Goal: Task Accomplishment & Management: Use online tool/utility

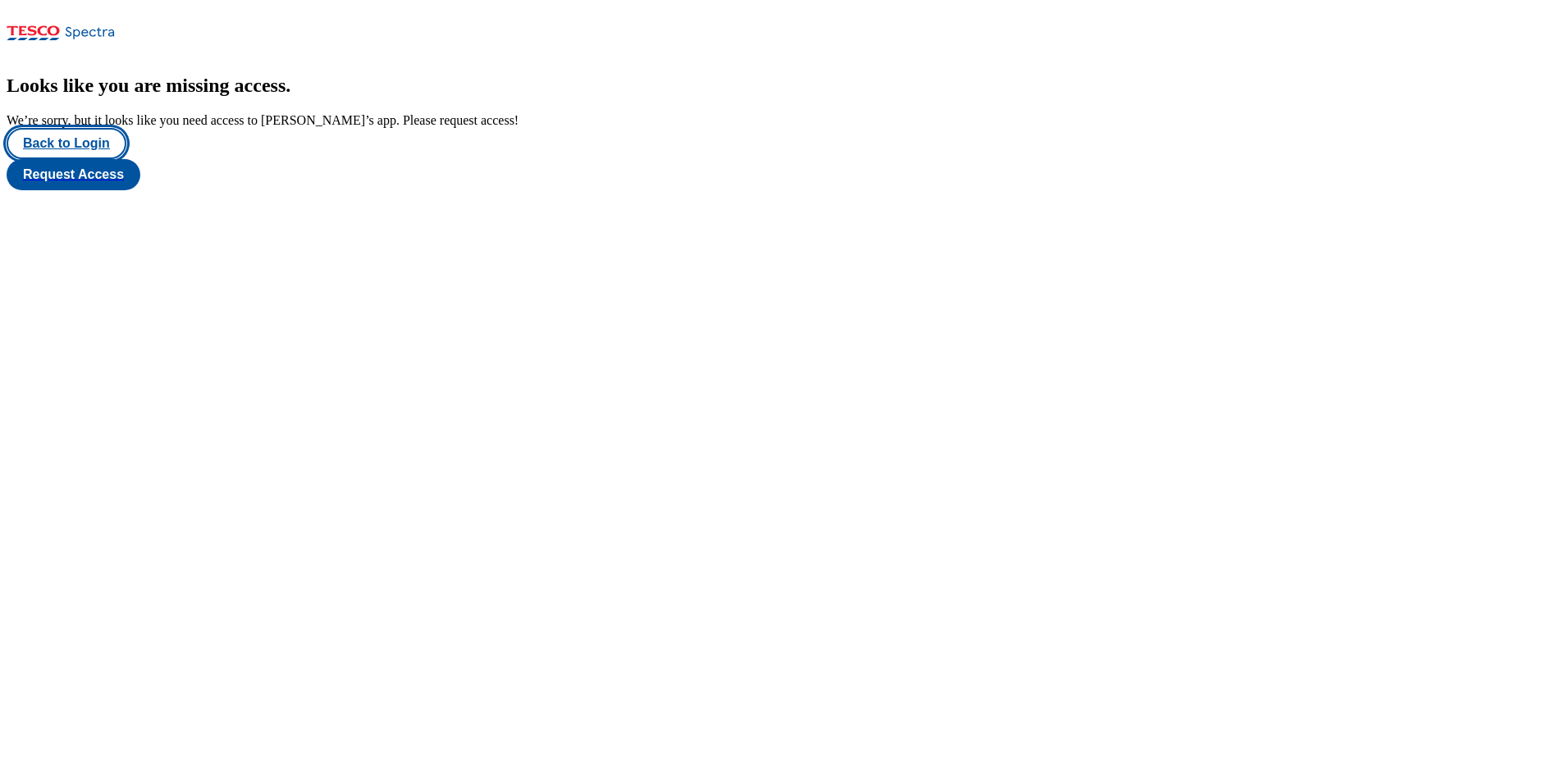
click at [79, 159] on button "Back to Login" at bounding box center [67, 143] width 120 height 31
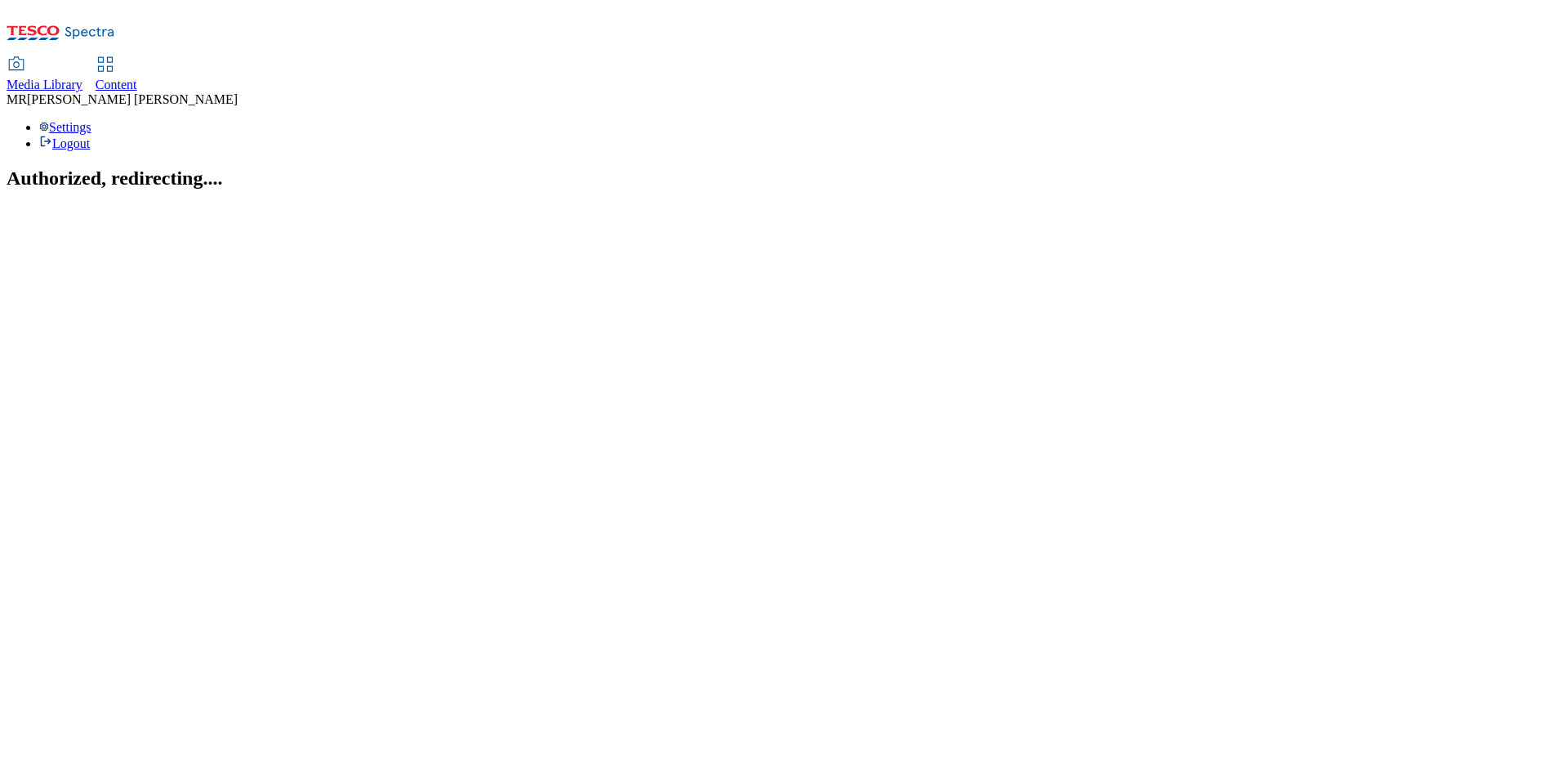
click at [137, 78] on span "Content" at bounding box center [116, 85] width 42 height 14
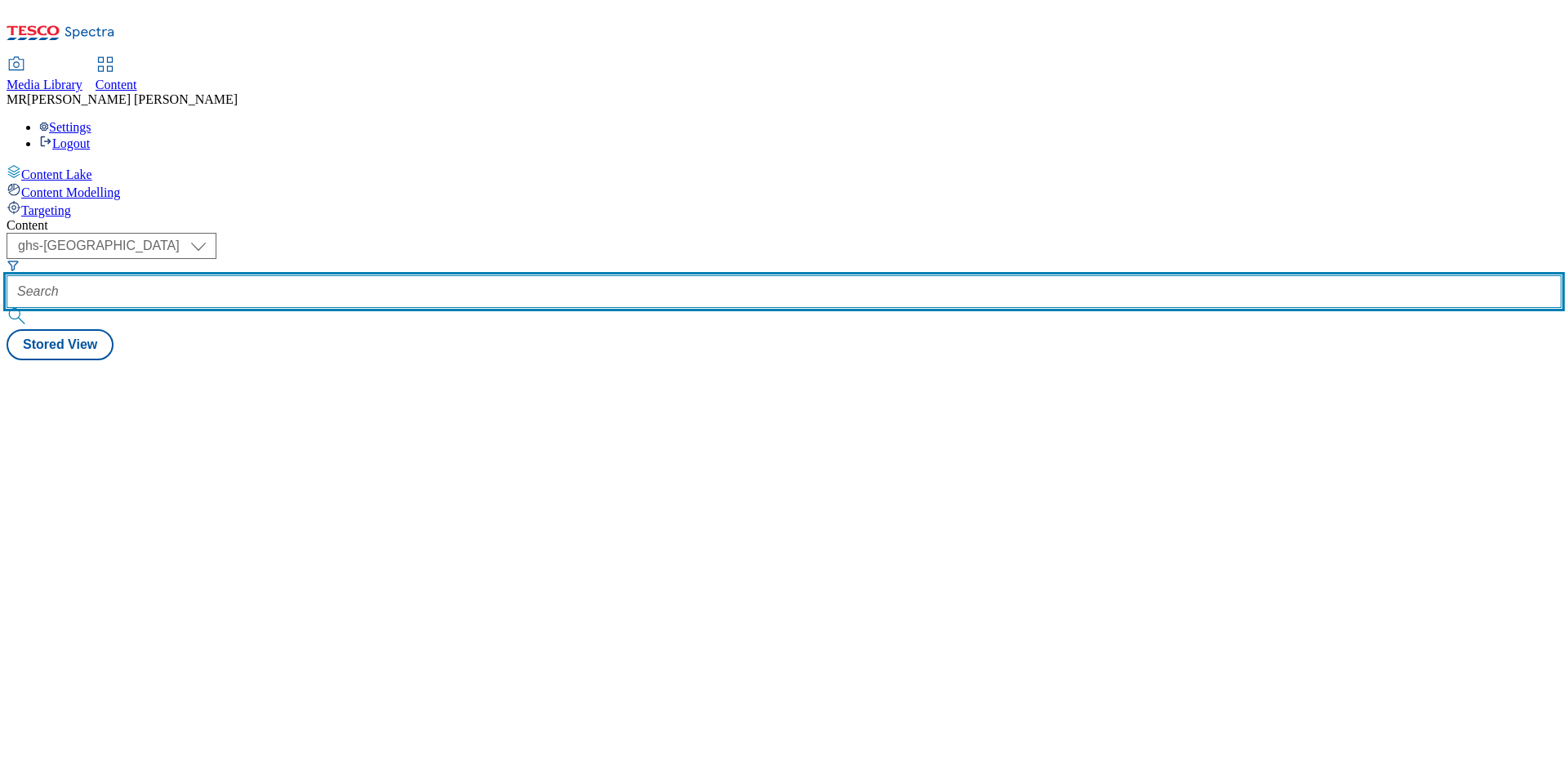
click at [416, 276] on input "text" at bounding box center [784, 292] width 1555 height 33
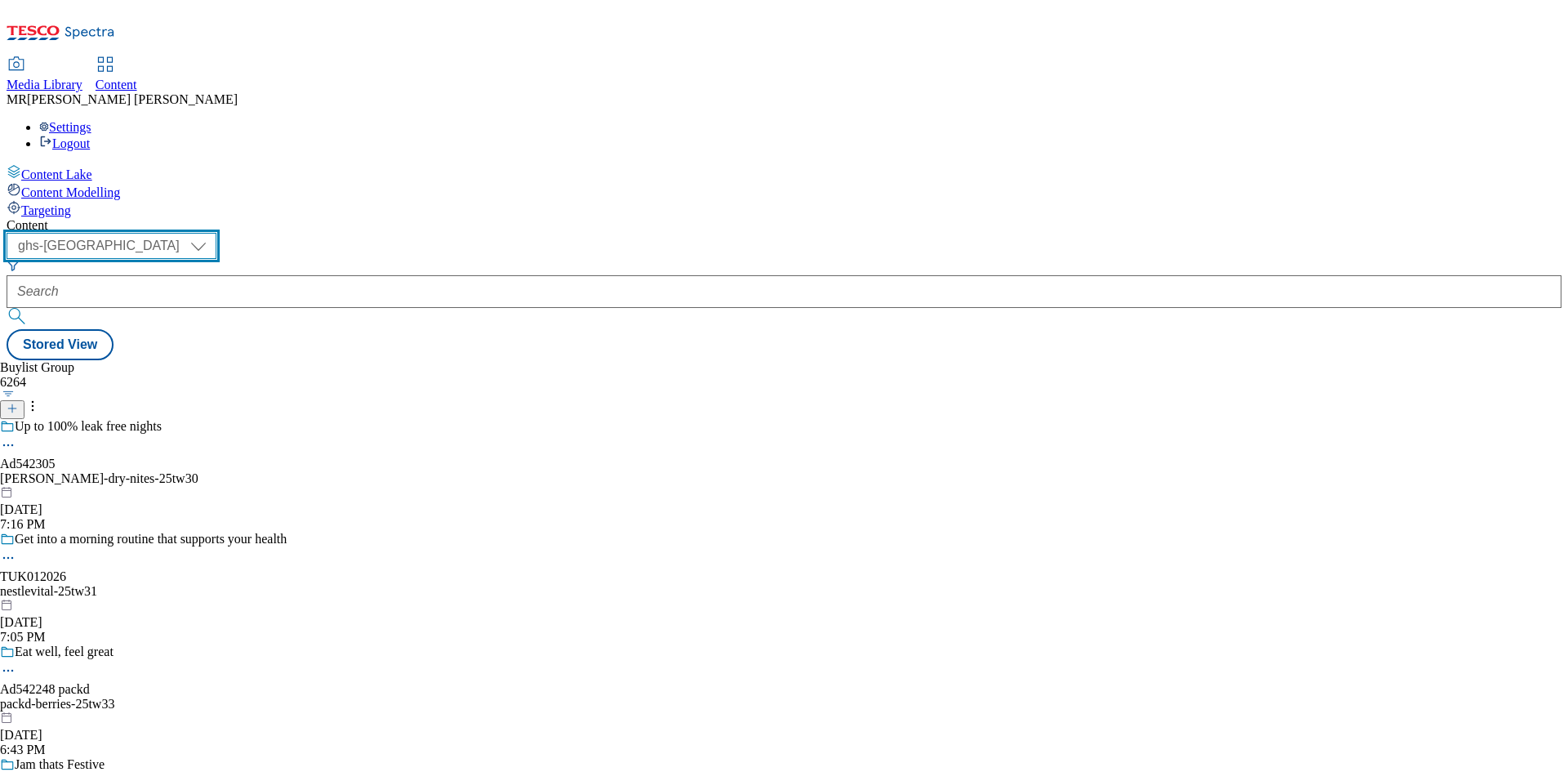
click at [216, 233] on select "ghs-roi ghs-uk" at bounding box center [112, 246] width 210 height 26
select select "ghs-roi"
click at [212, 233] on select "ghs-roi ghs-uk" at bounding box center [112, 246] width 210 height 26
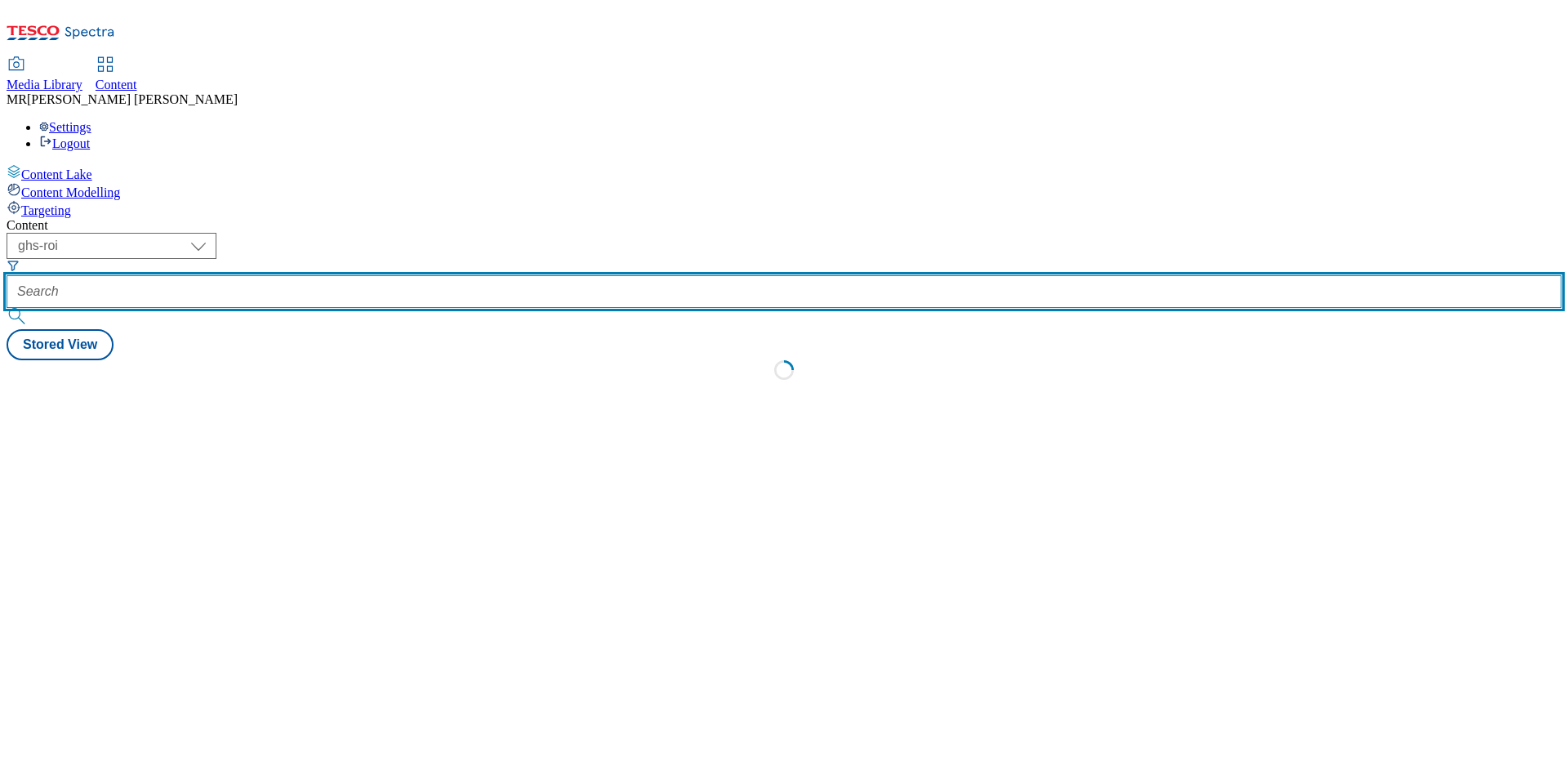
click at [390, 276] on input "text" at bounding box center [784, 292] width 1555 height 33
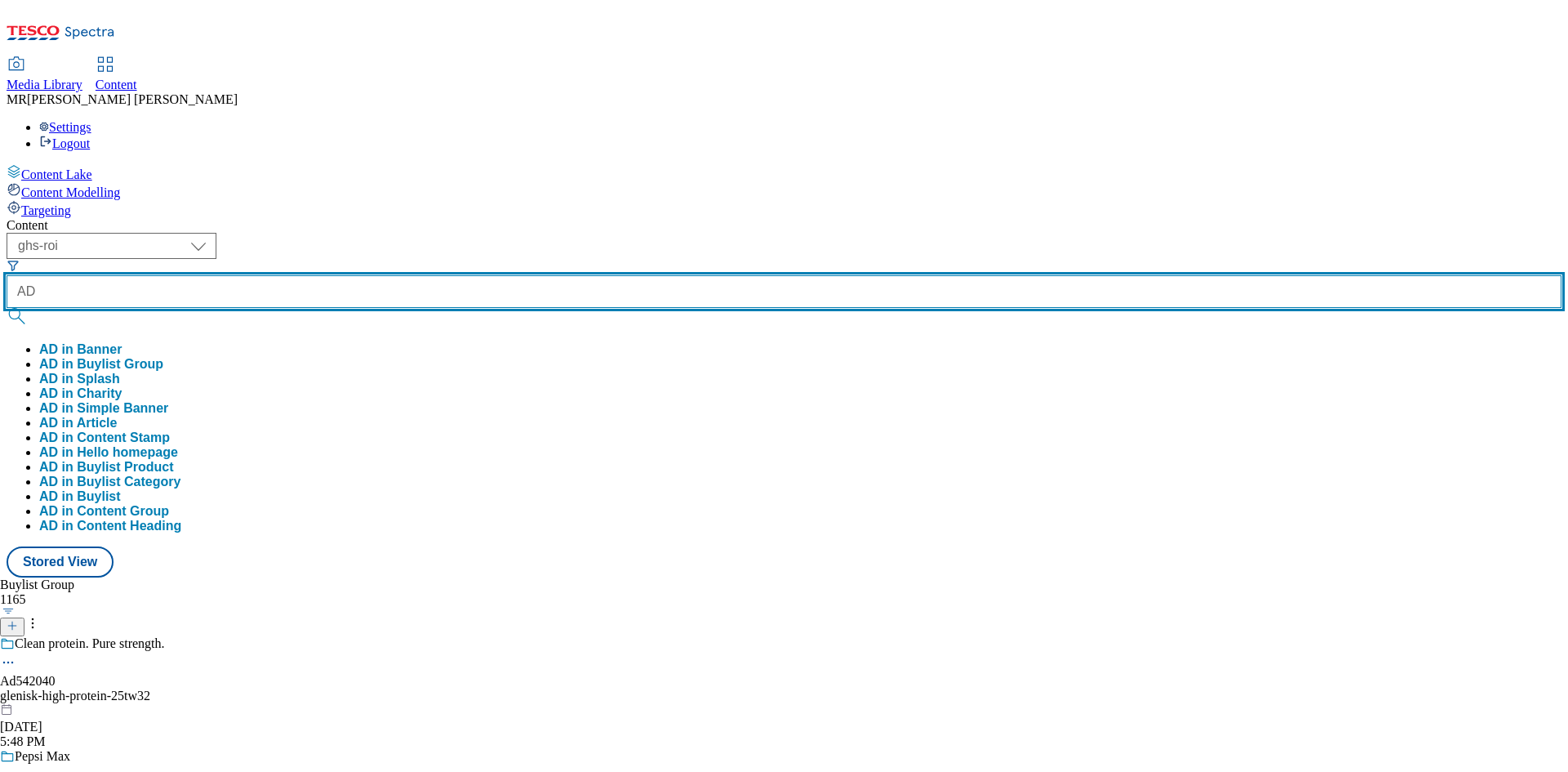
paste input "542040"
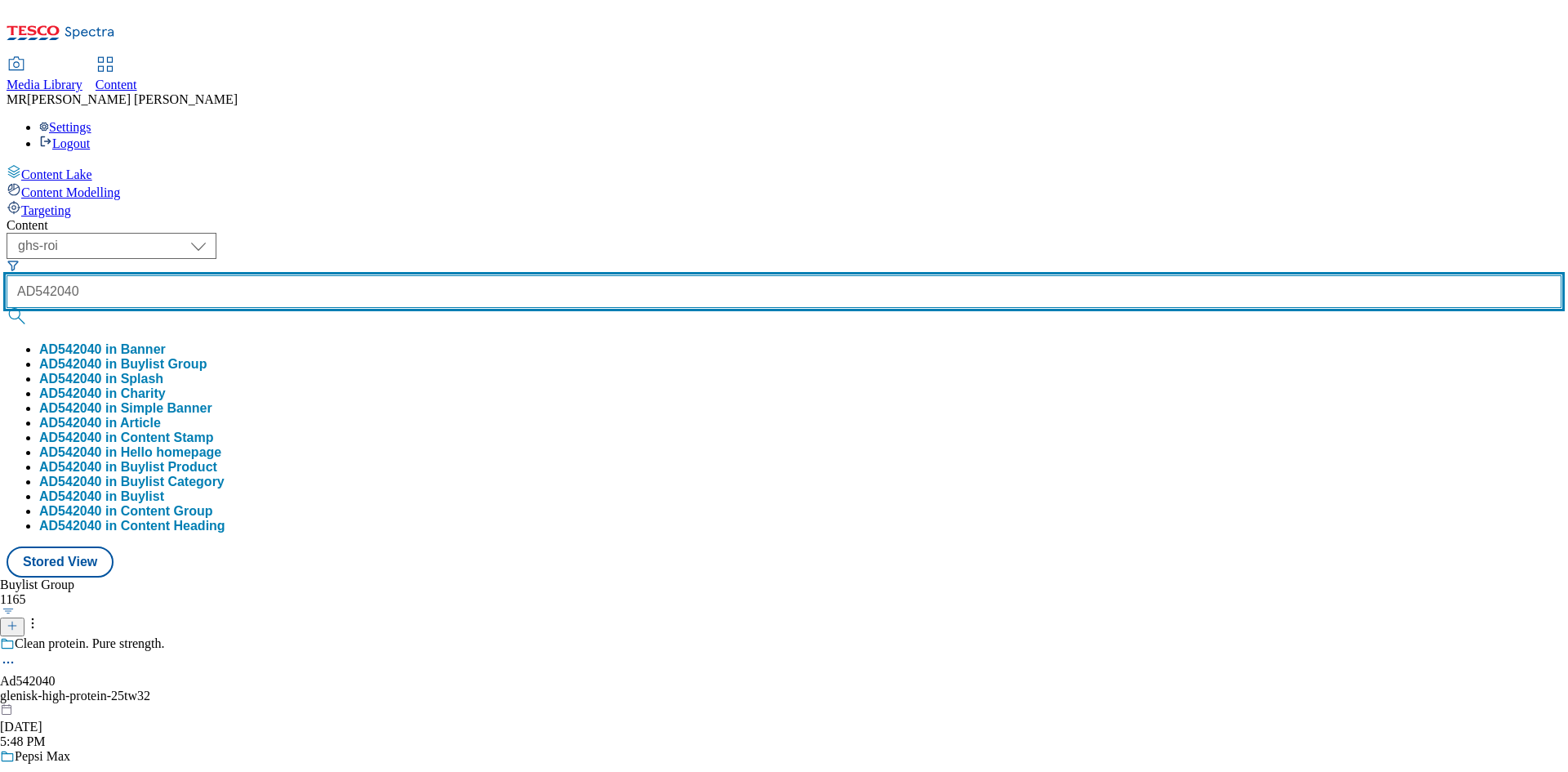
type input "AD542040"
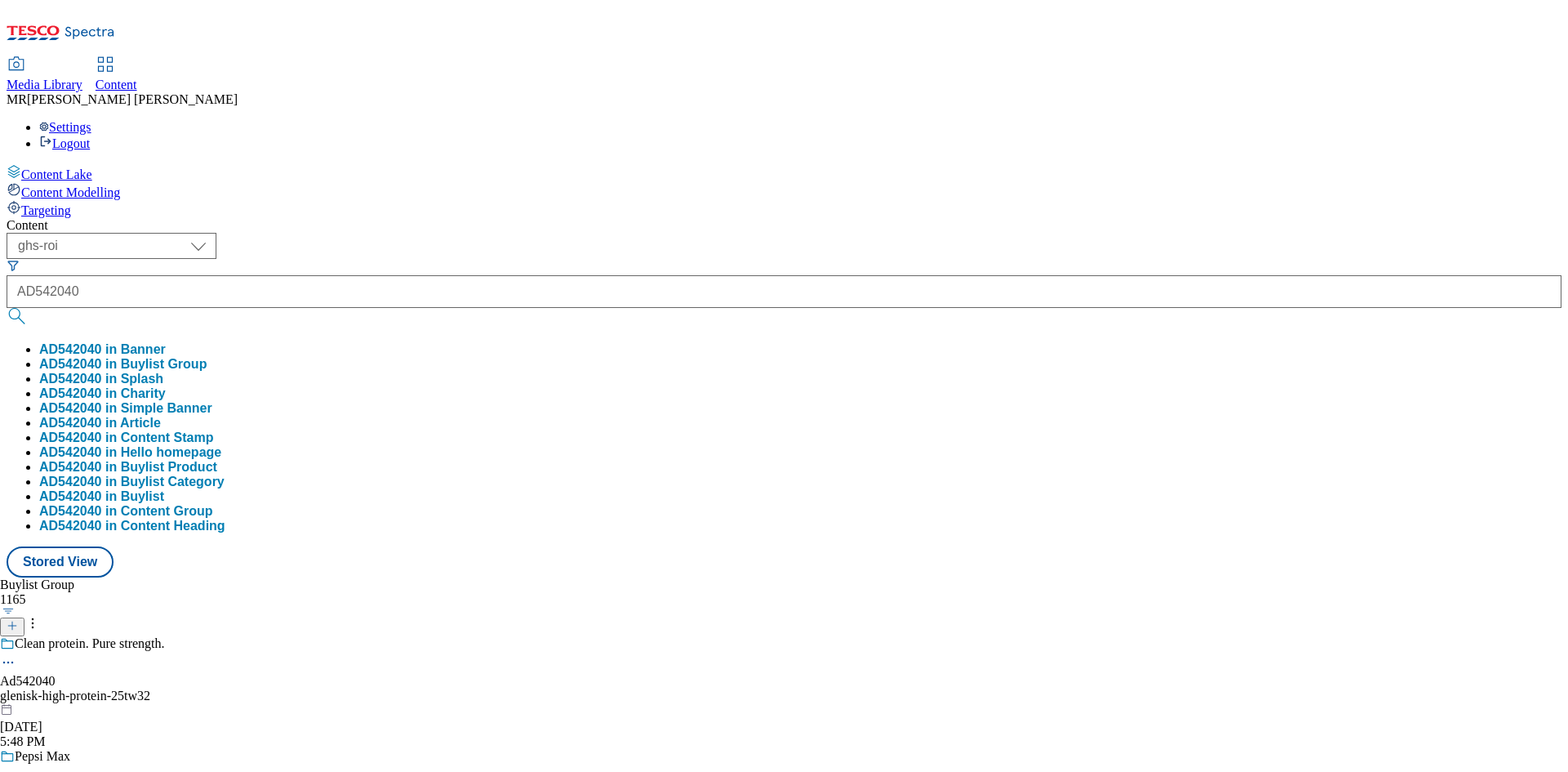
click at [207, 358] on button "AD542040 in Buylist Group" at bounding box center [122, 365] width 167 height 15
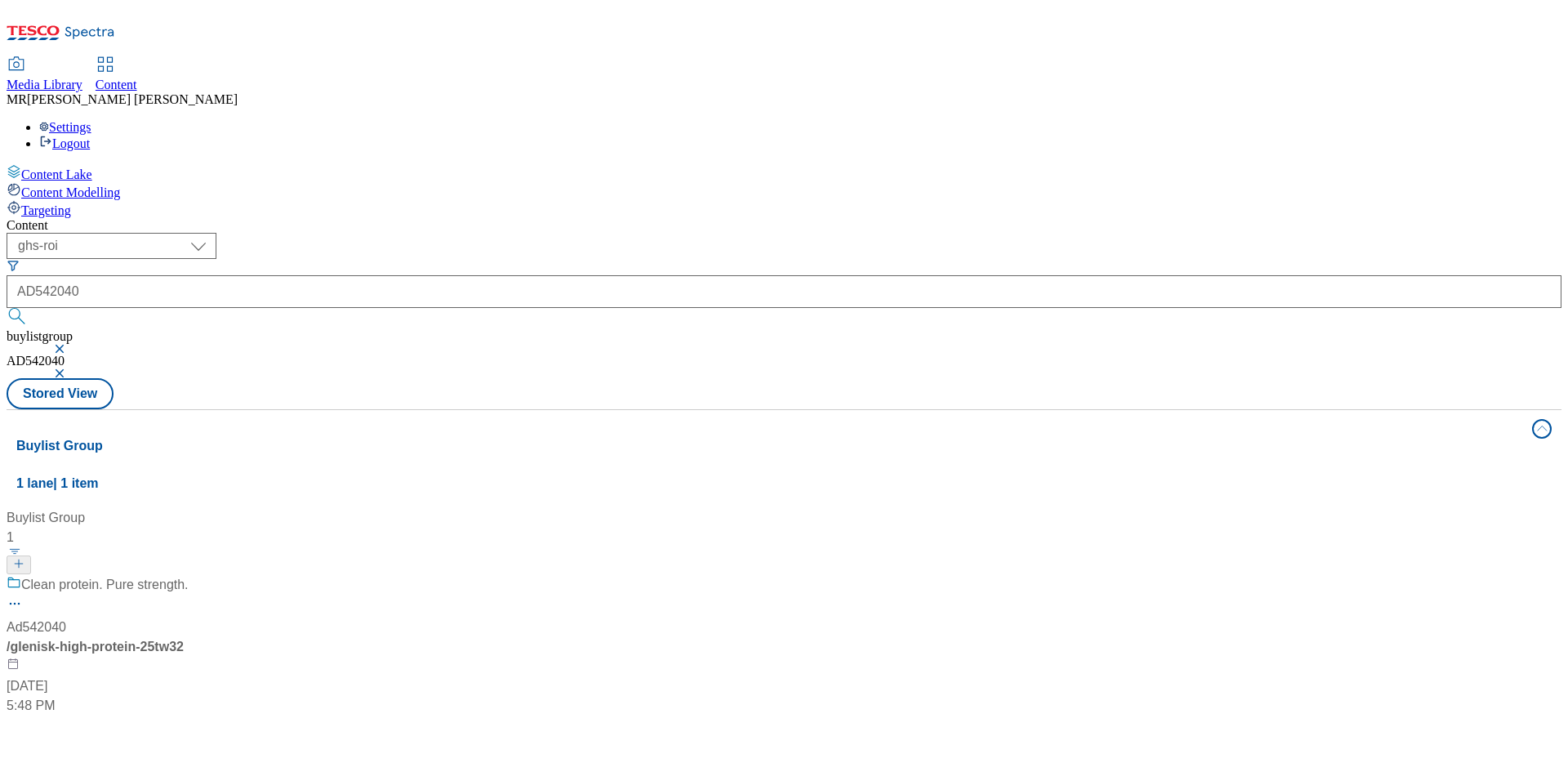
click at [211, 576] on div "Clean protein. Pure strength." at bounding box center [109, 597] width 204 height 43
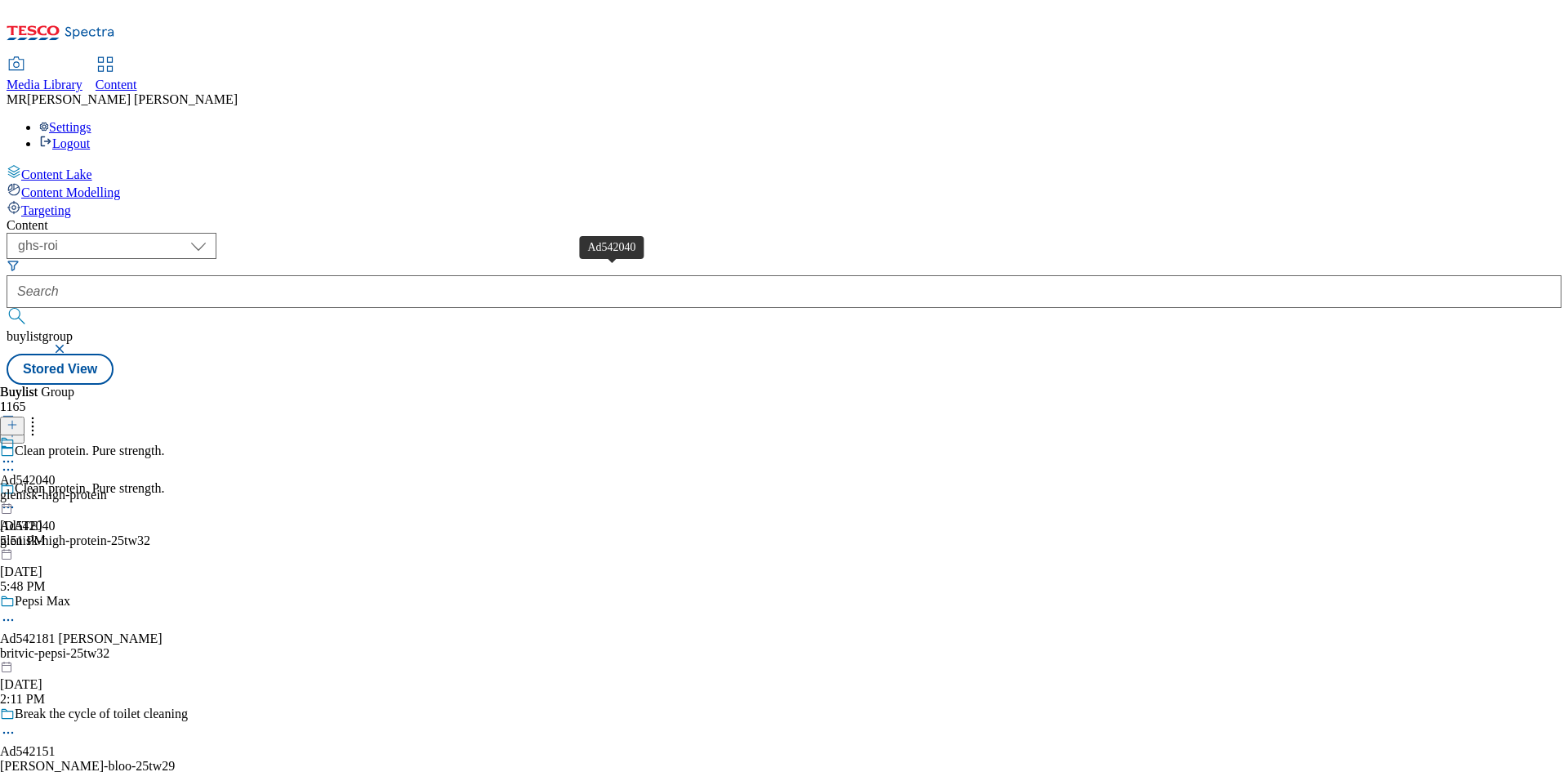
click at [56, 473] on div "Ad542040" at bounding box center [28, 480] width 56 height 15
click at [16, 491] on icon at bounding box center [8, 499] width 16 height 16
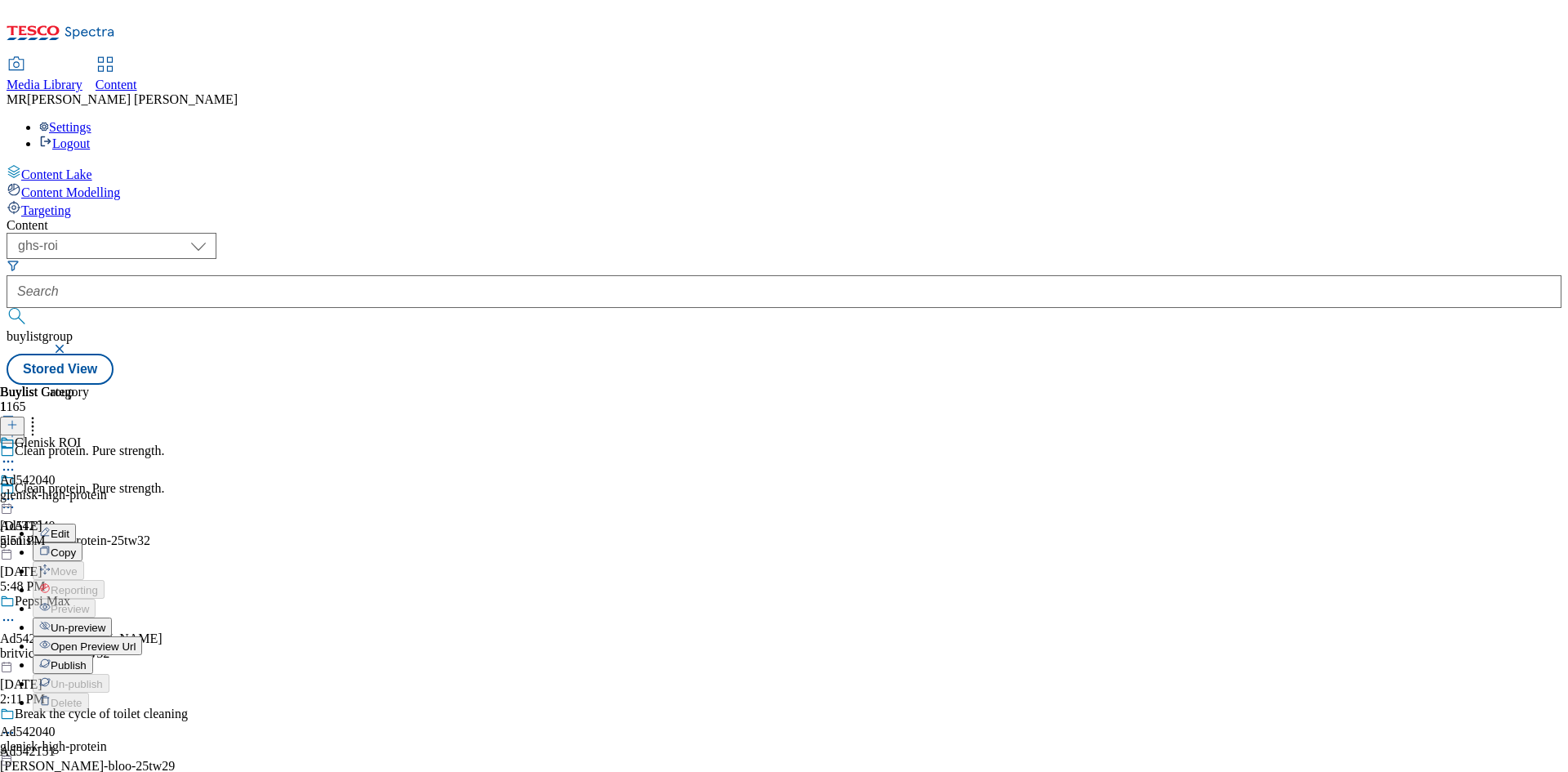
click at [135, 641] on span "Open Preview Url" at bounding box center [93, 646] width 85 height 12
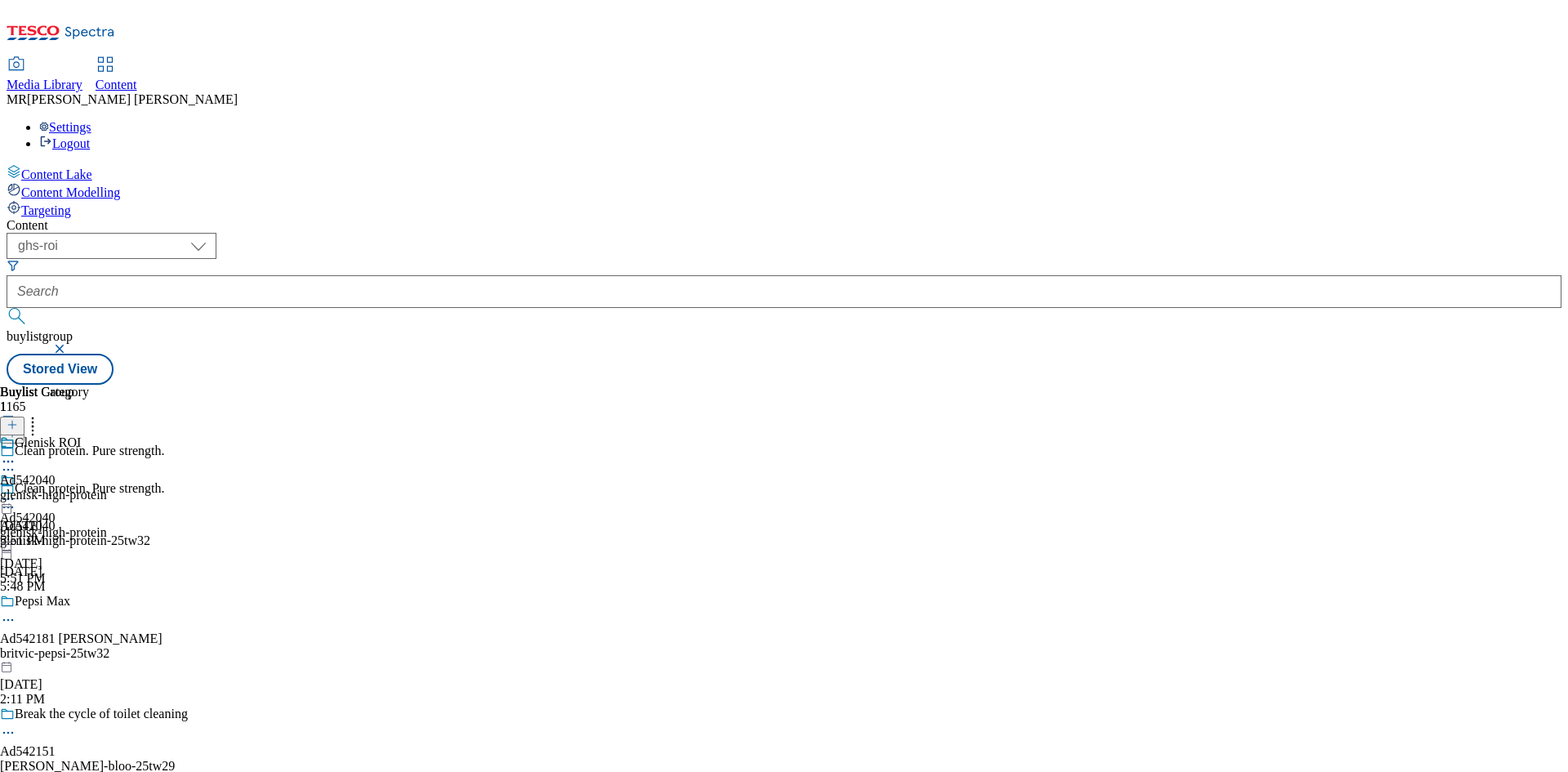
click at [16, 491] on icon at bounding box center [8, 499] width 16 height 16
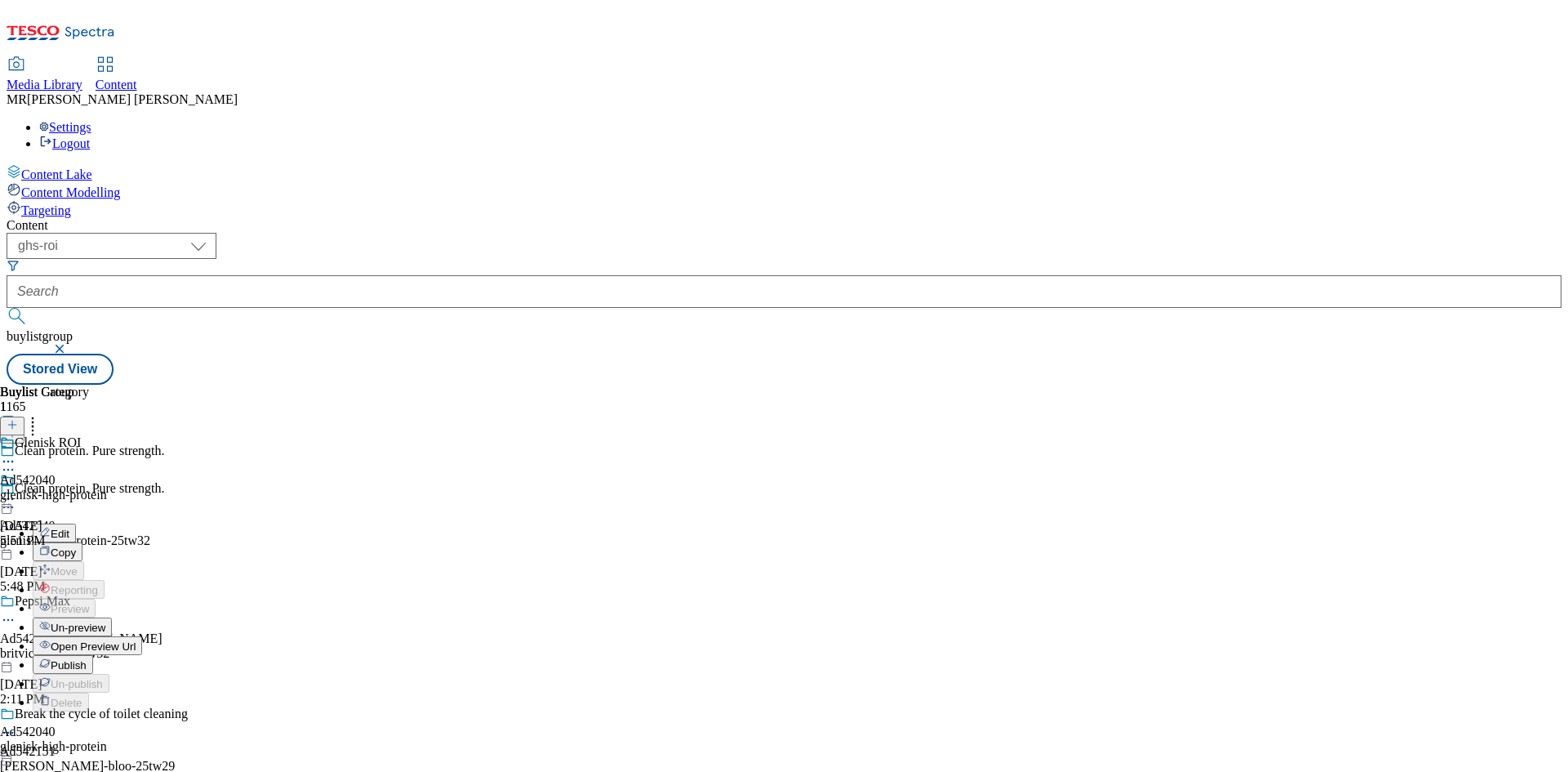
click at [87, 659] on span "Publish" at bounding box center [69, 665] width 36 height 12
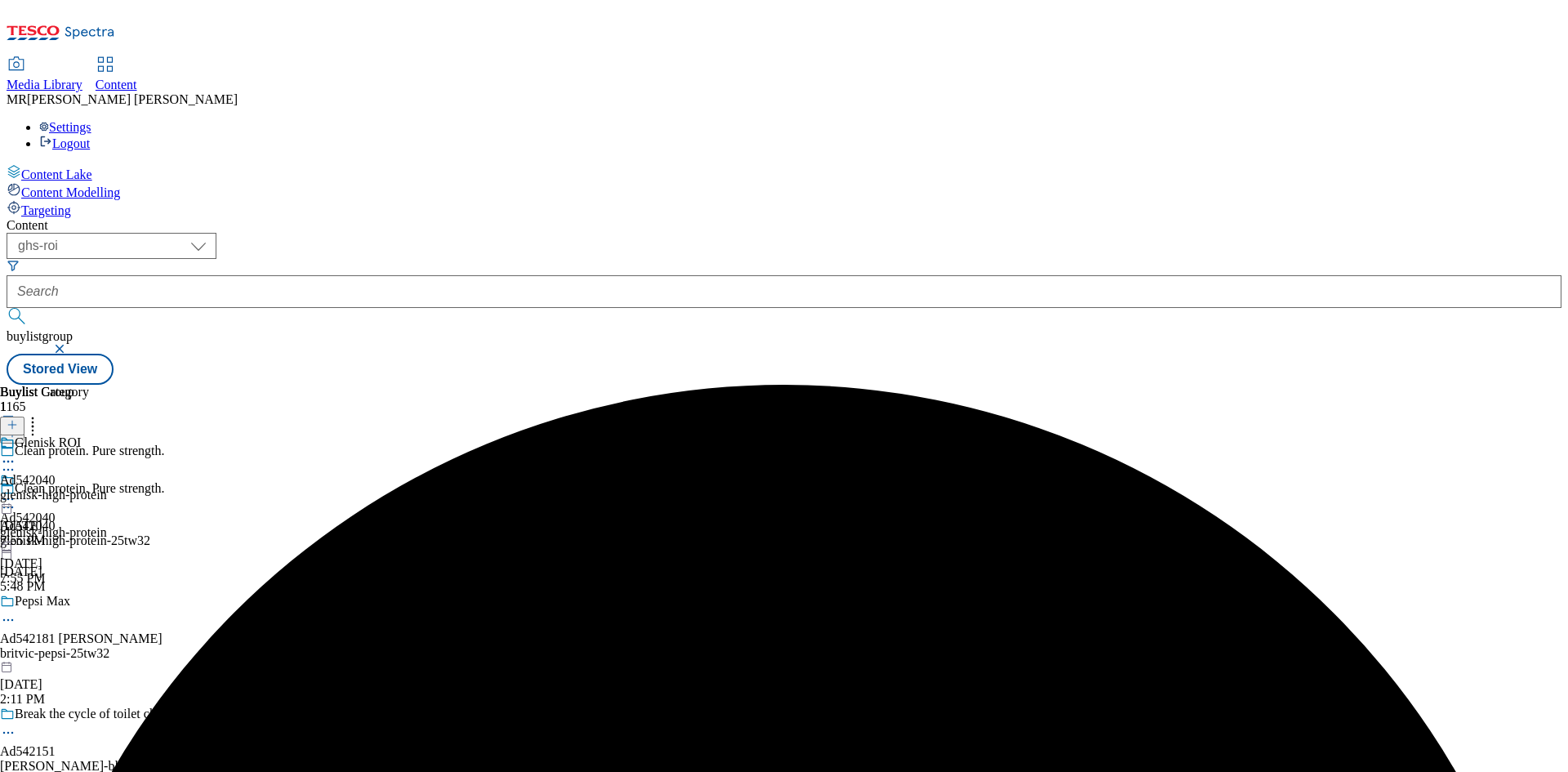
click at [16, 491] on icon at bounding box center [8, 499] width 16 height 16
